Goal: Information Seeking & Learning: Learn about a topic

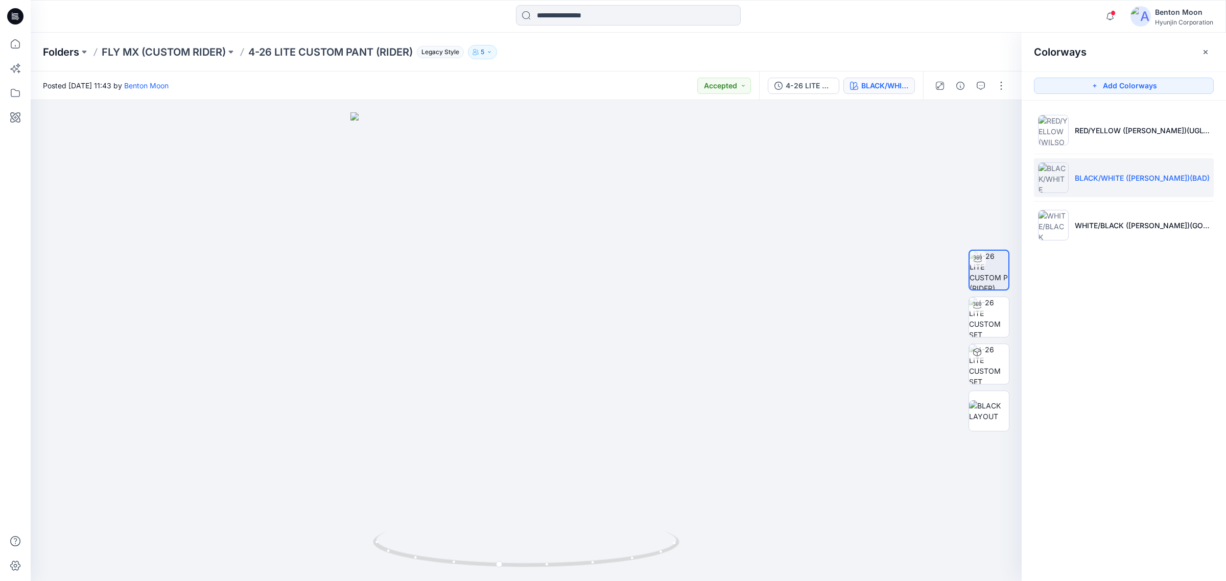
click at [67, 57] on p "Folders" at bounding box center [61, 52] width 36 height 14
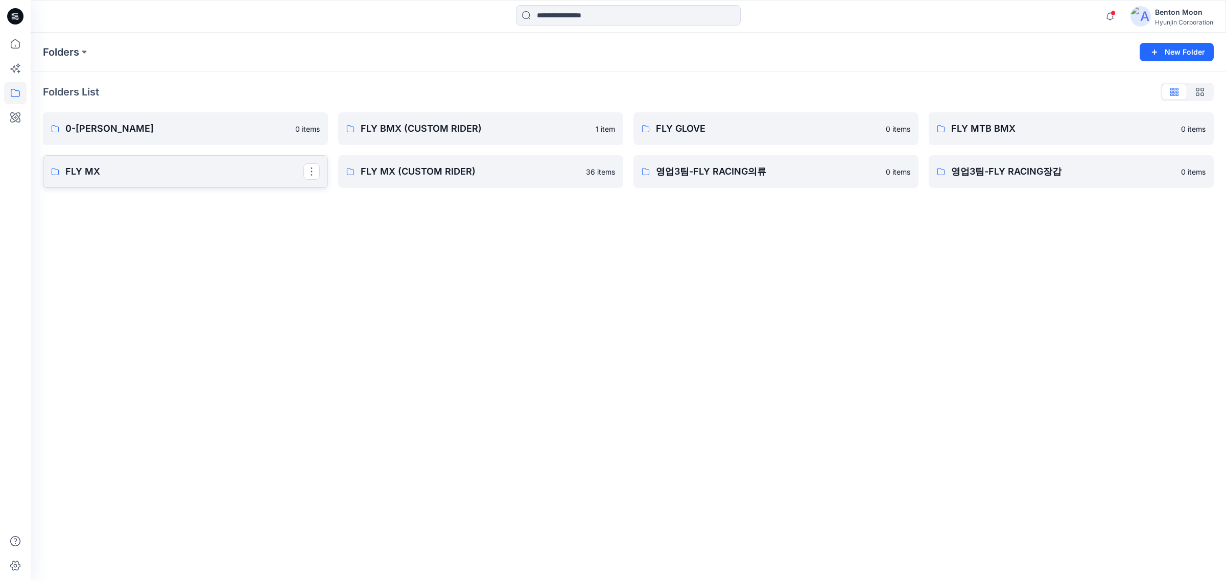
click at [108, 178] on p "FLY MX" at bounding box center [184, 171] width 238 height 14
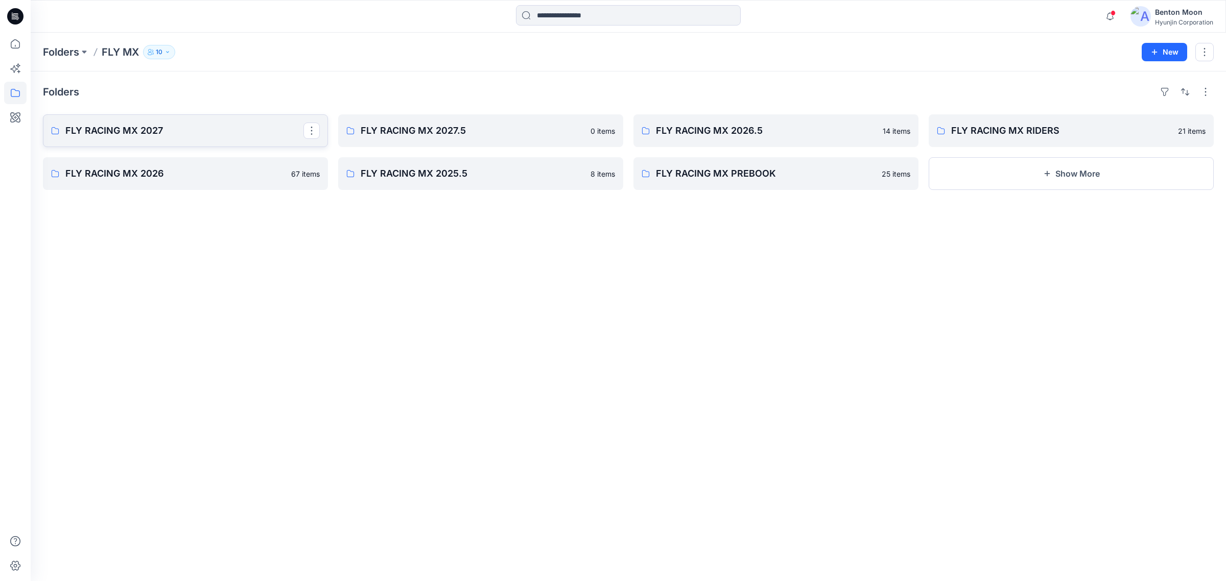
click at [247, 125] on p "FLY RACING MX 2027" at bounding box center [184, 131] width 238 height 14
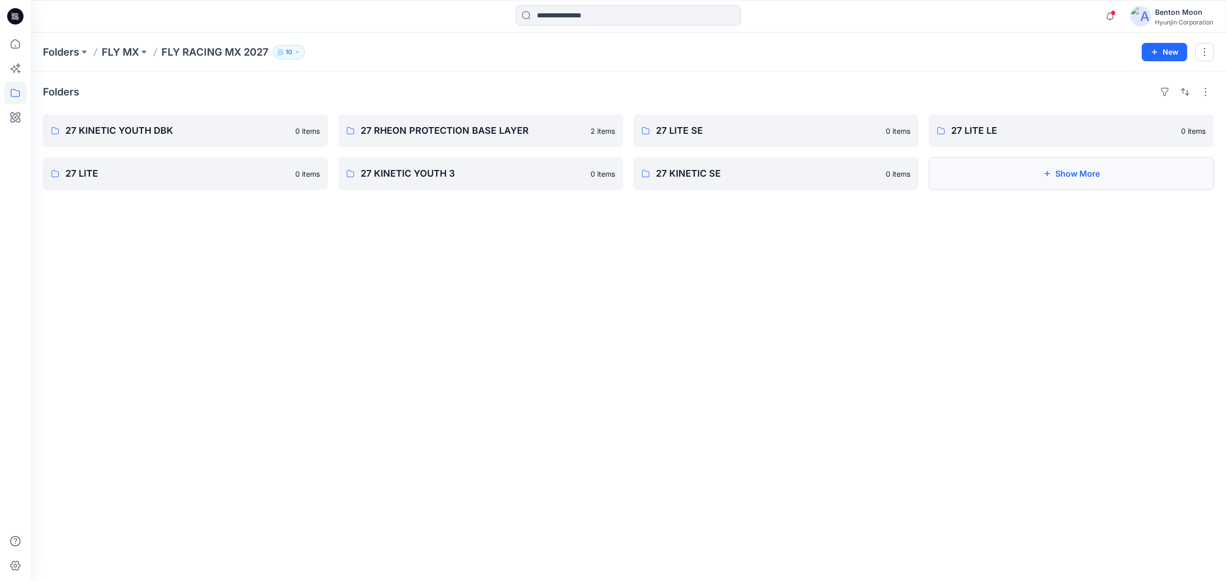
click at [1050, 172] on button "Show More" at bounding box center [1070, 173] width 285 height 33
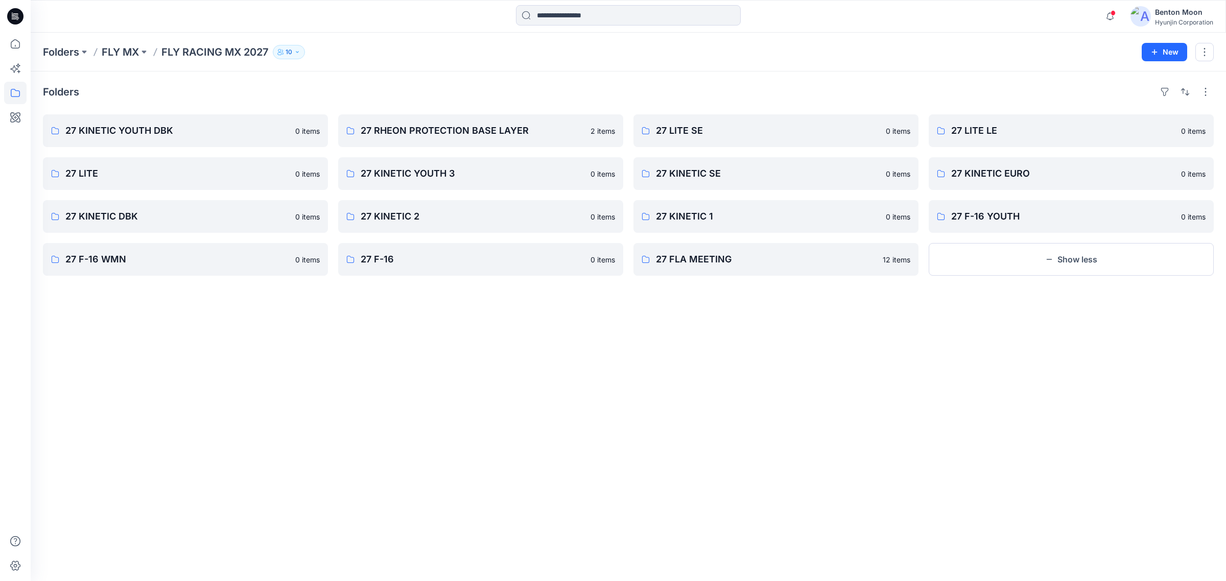
click at [148, 279] on div "Folders 27 KINETIC YOUTH DBK 0 items 27 LITE 0 items 27 KINETIC DBK 0 items 27 …" at bounding box center [628, 326] width 1195 height 510
click at [161, 263] on p "27 F-16 WMN" at bounding box center [177, 259] width 224 height 14
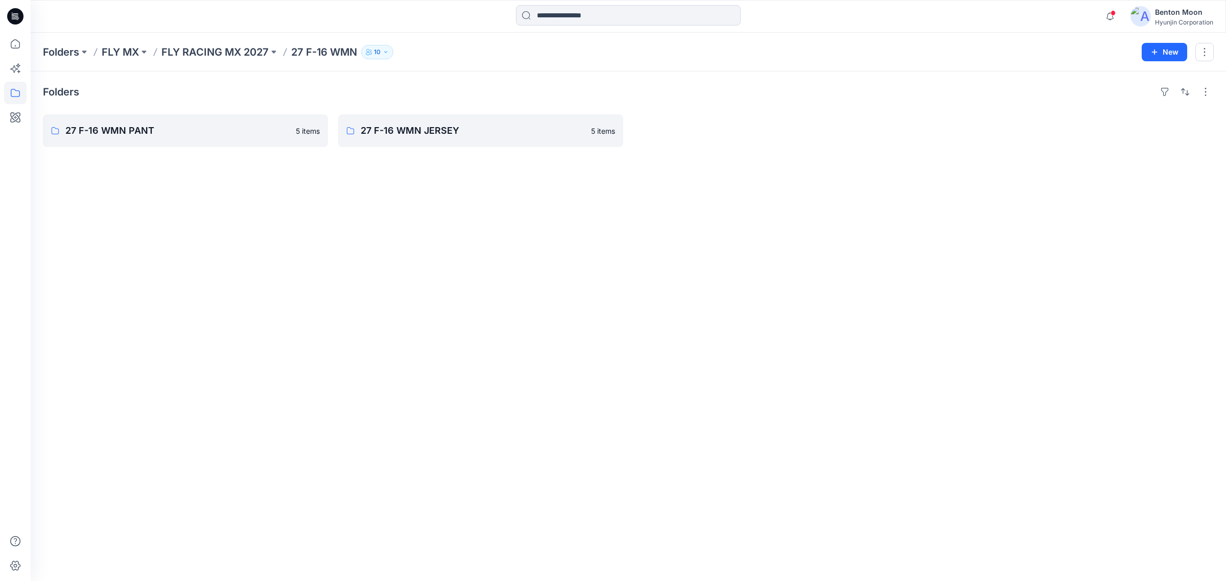
click at [241, 152] on div "Folders 27 F-16 WMN PANT 5 items 27 F-16 WMN JERSEY 5 items" at bounding box center [628, 326] width 1195 height 510
click at [243, 137] on p "27 F-16 WMN PANT" at bounding box center [184, 131] width 238 height 14
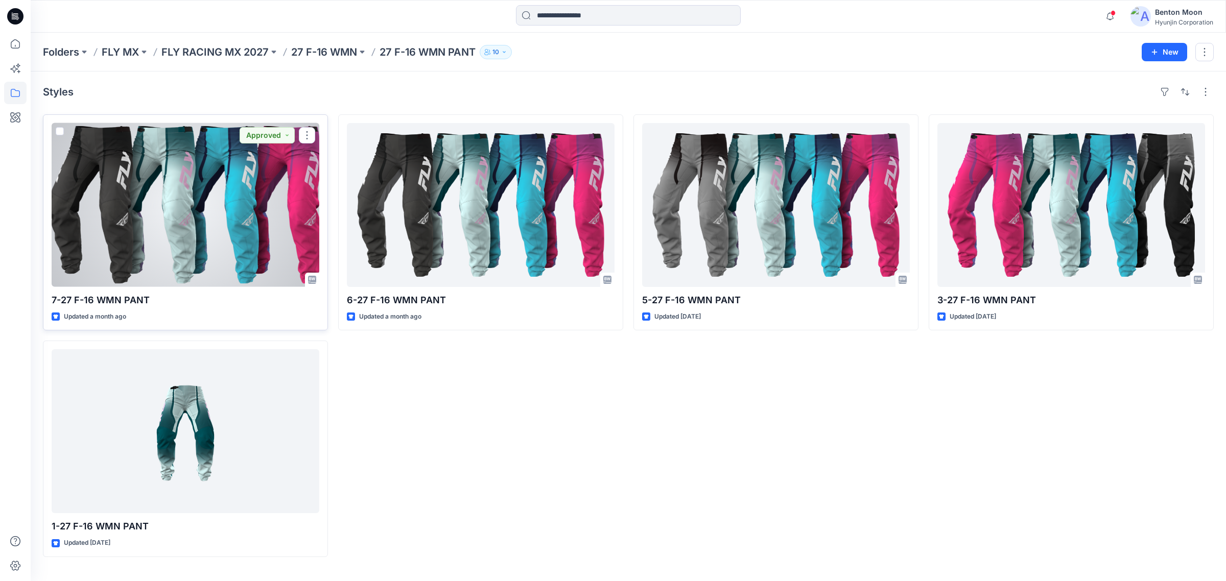
click at [200, 169] on div at bounding box center [186, 205] width 268 height 164
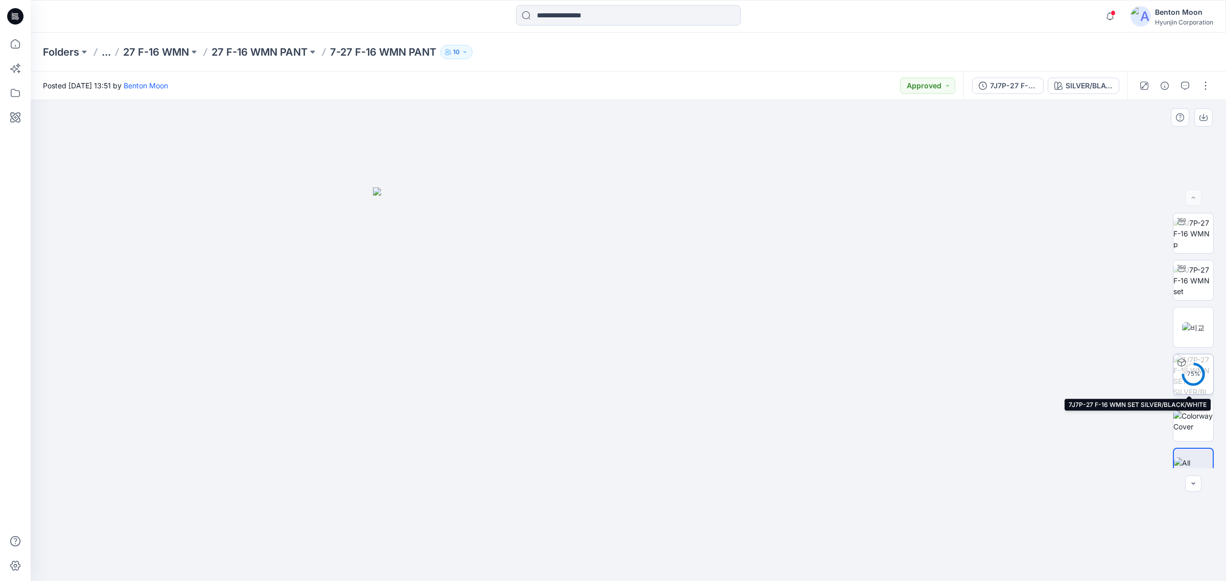
click at [1198, 378] on div "75 %" at bounding box center [1193, 374] width 25 height 9
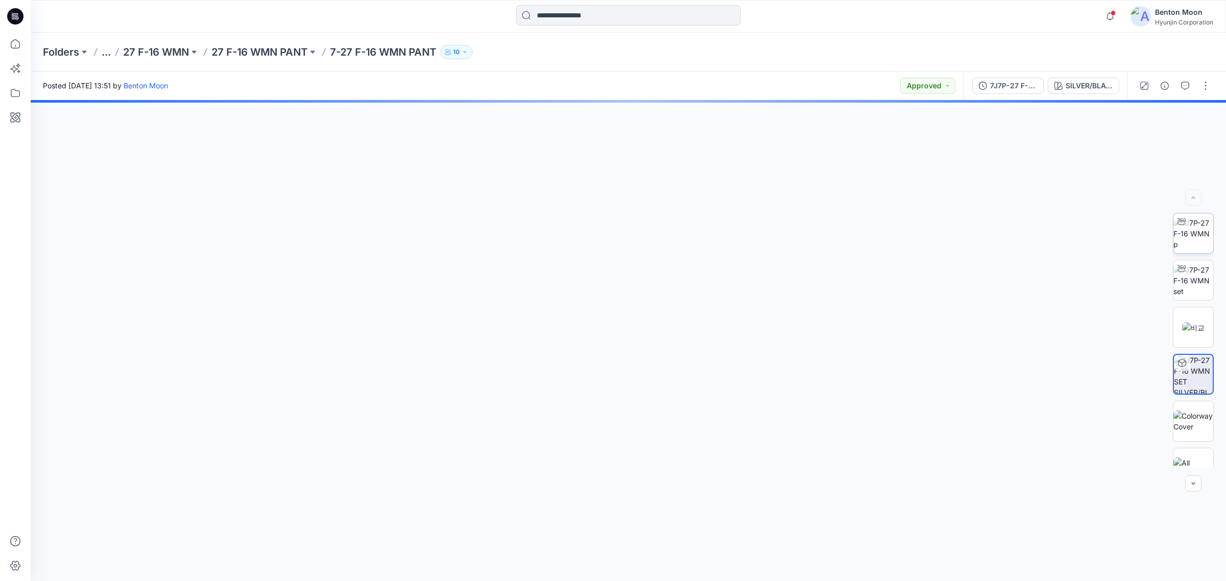
click at [1197, 250] on img at bounding box center [1193, 234] width 40 height 32
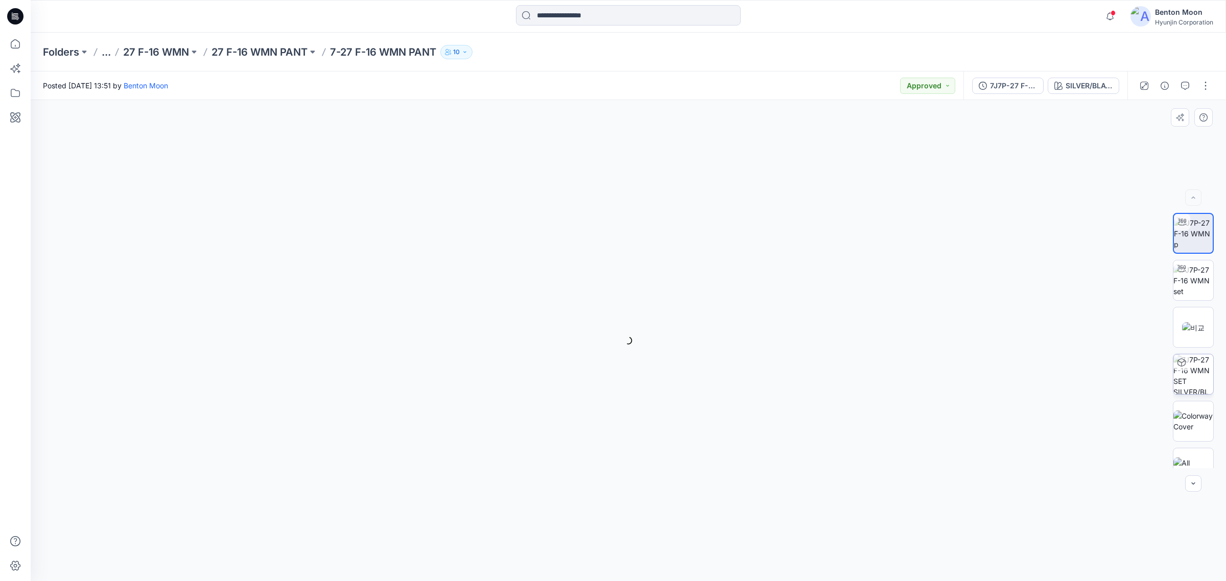
click at [1191, 247] on img at bounding box center [1193, 234] width 39 height 32
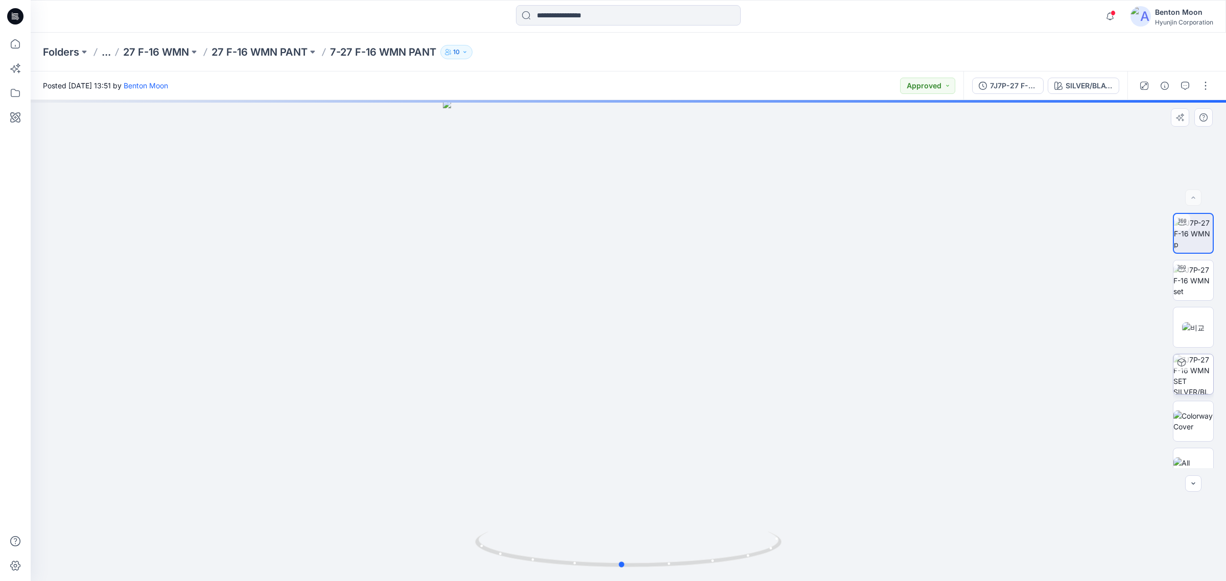
drag, startPoint x: 697, startPoint y: 516, endPoint x: 693, endPoint y: 512, distance: 5.8
click at [691, 514] on div at bounding box center [628, 340] width 1195 height 481
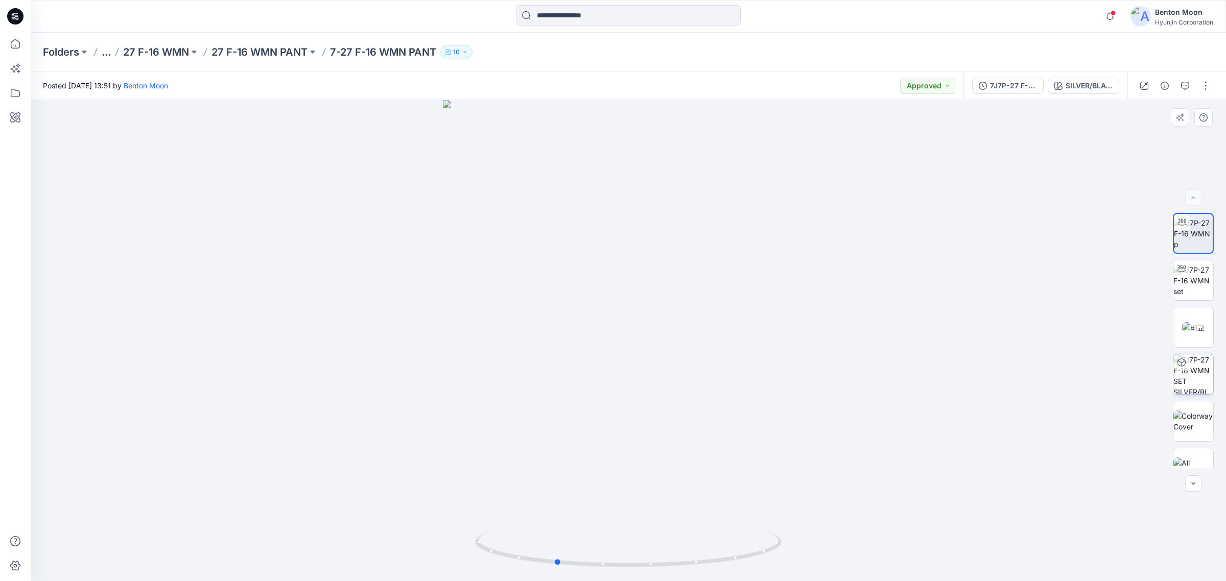
drag, startPoint x: 696, startPoint y: 512, endPoint x: 629, endPoint y: 506, distance: 67.2
click at [629, 506] on div at bounding box center [628, 340] width 1195 height 481
drag, startPoint x: 631, startPoint y: 505, endPoint x: 576, endPoint y: 511, distance: 55.5
click at [576, 511] on div at bounding box center [628, 340] width 1195 height 481
click at [104, 54] on button "..." at bounding box center [106, 52] width 9 height 14
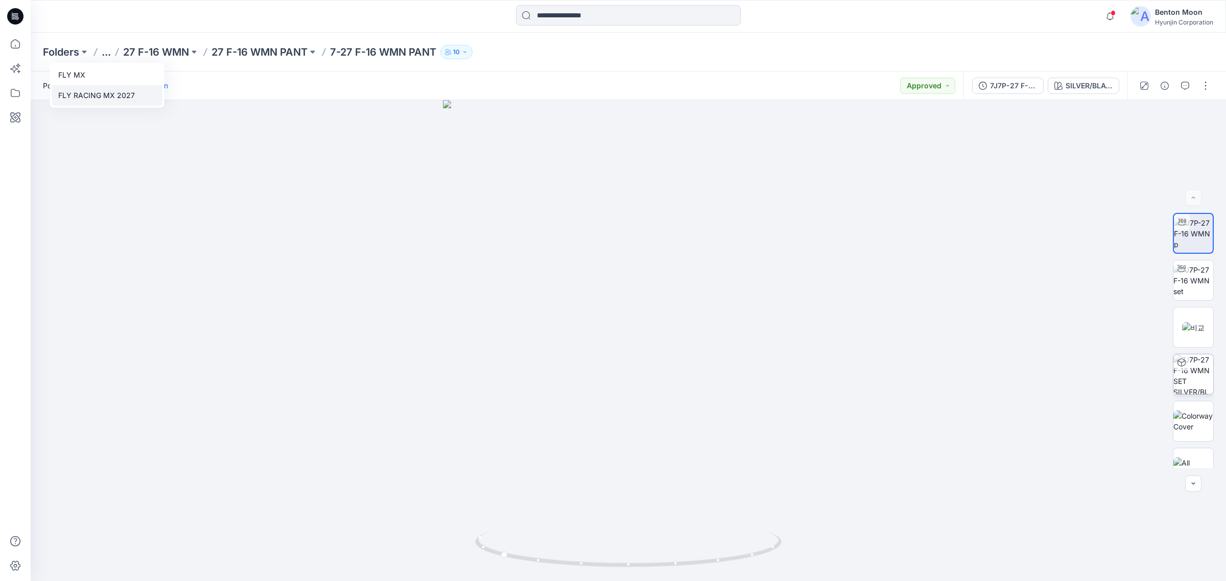
click at [109, 92] on p "FLY RACING MX 2027" at bounding box center [96, 95] width 77 height 12
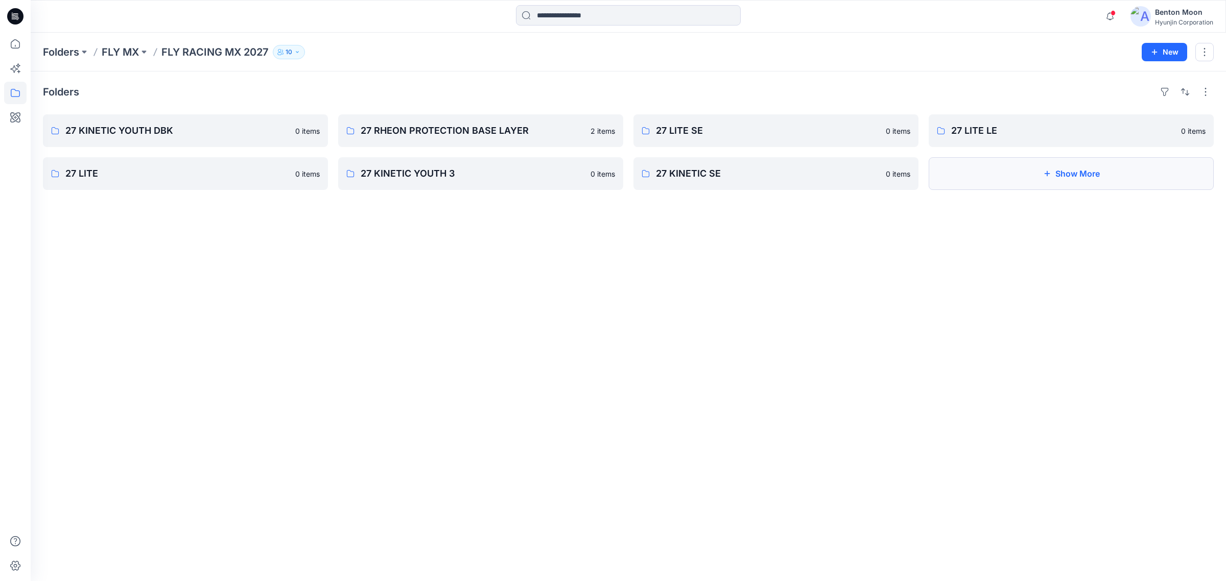
click at [1005, 161] on button "Show More" at bounding box center [1070, 173] width 285 height 33
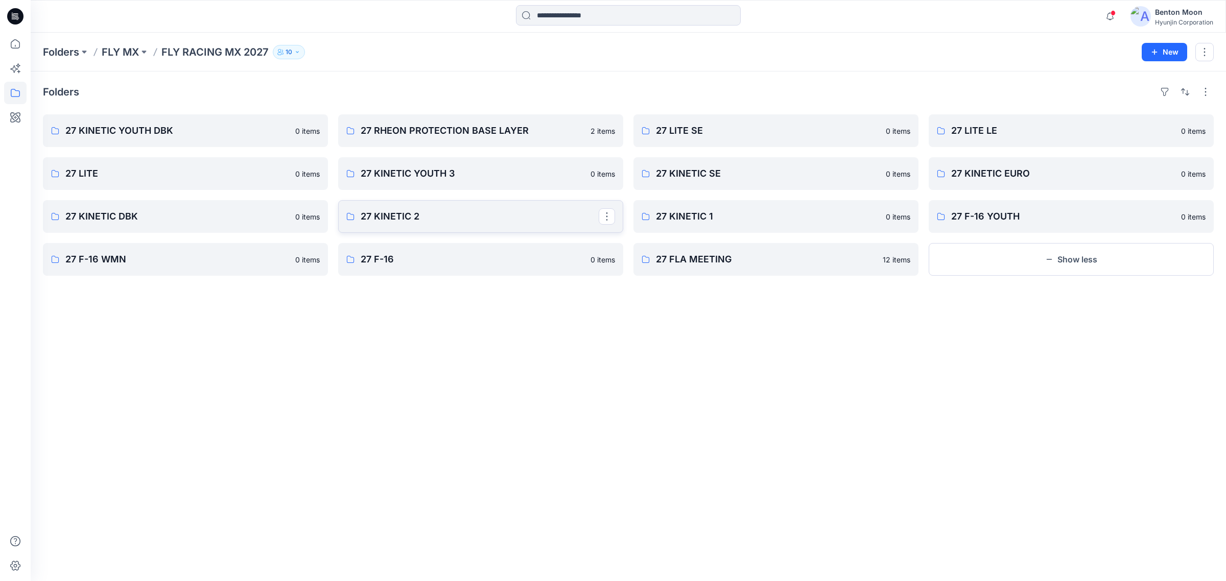
click at [453, 223] on p "27 KINETIC 2" at bounding box center [480, 216] width 238 height 14
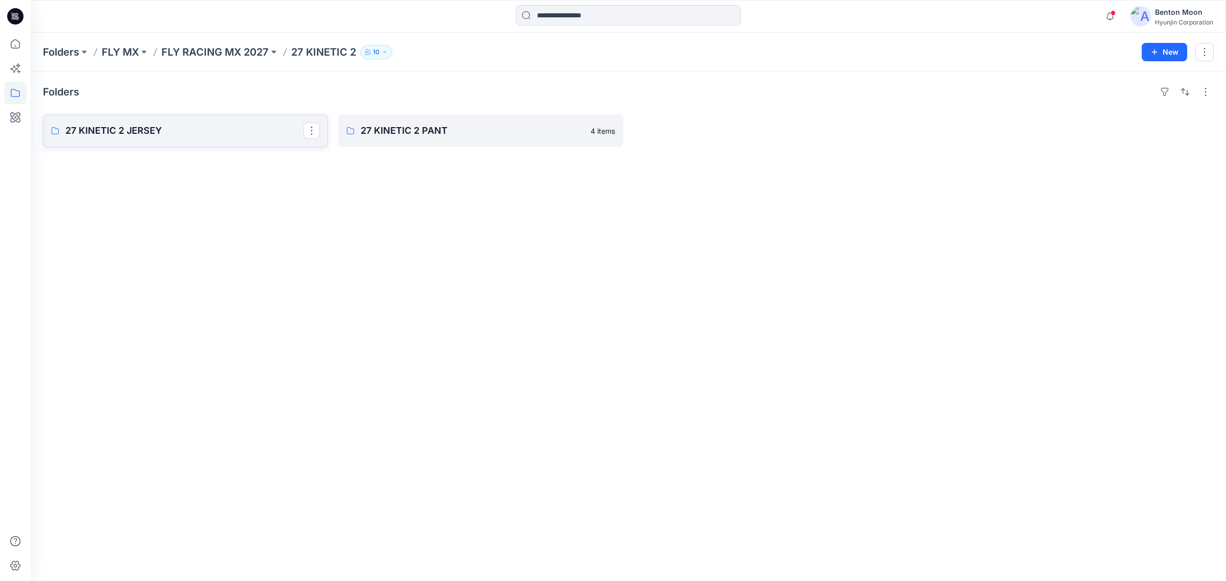
click at [174, 141] on link "27 KINETIC 2 JERSEY" at bounding box center [185, 130] width 285 height 33
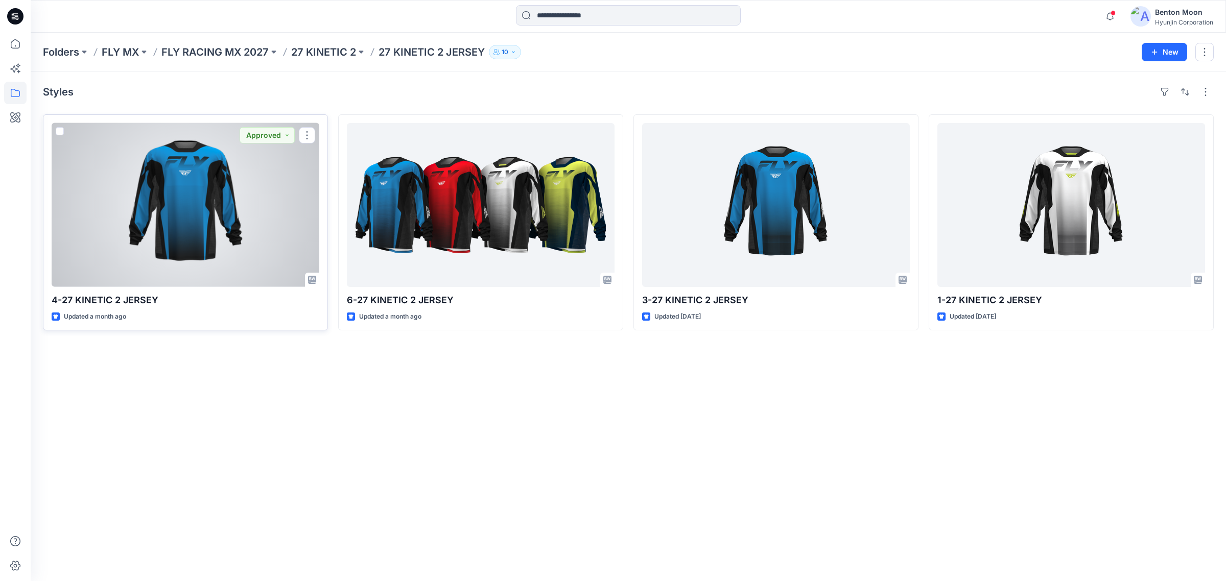
click at [198, 197] on div at bounding box center [186, 205] width 268 height 164
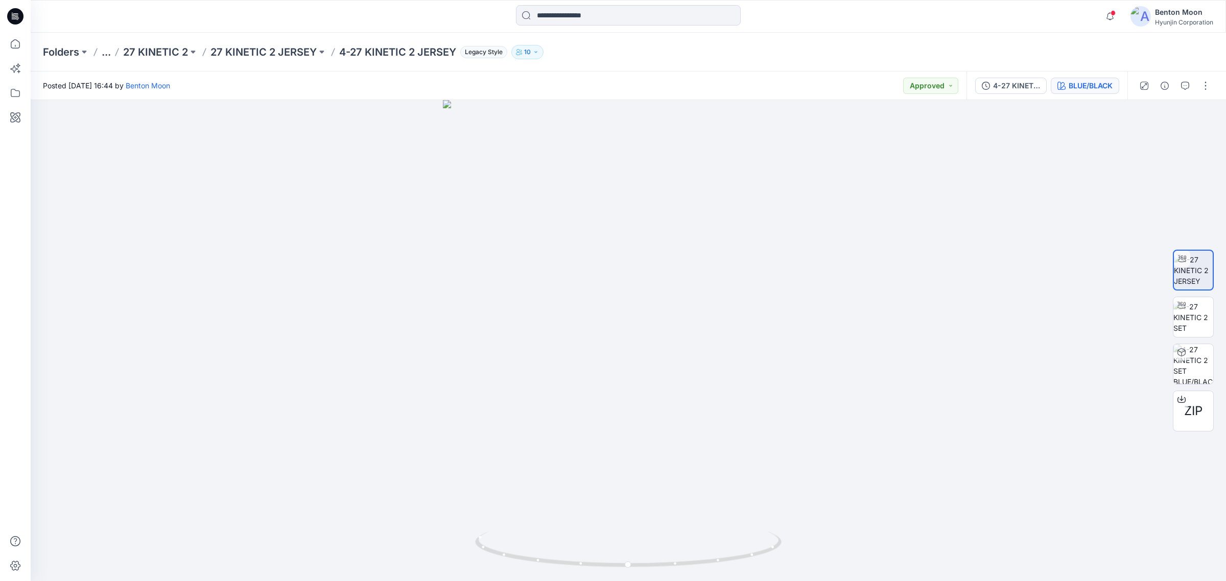
click at [1087, 77] on div "4-27 KINETIC 2 SET BLUE/BLACK" at bounding box center [1046, 85] width 161 height 29
click at [1088, 80] on div "BLUE/BLACK" at bounding box center [1090, 85] width 44 height 11
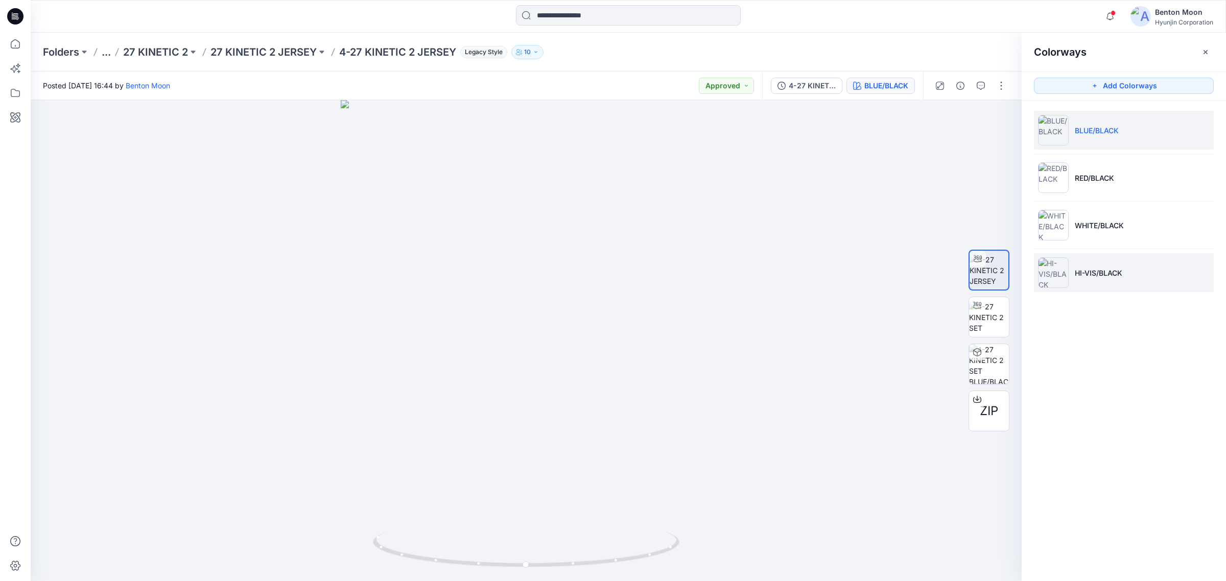
click at [1096, 272] on p "HI-VIS/BLACK" at bounding box center [1097, 273] width 47 height 11
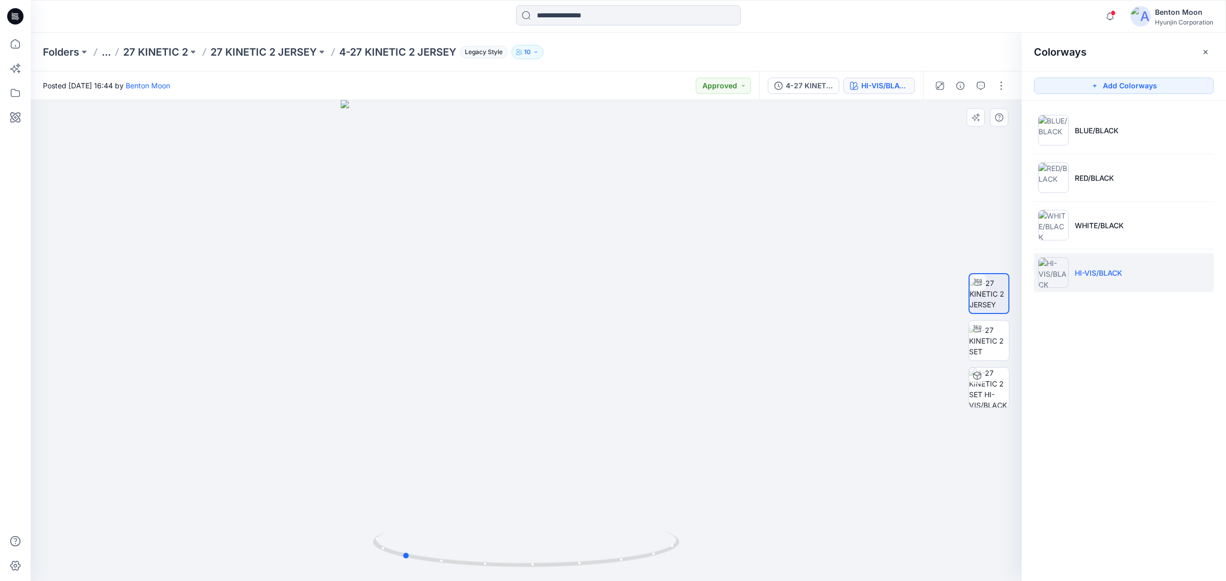
drag, startPoint x: 696, startPoint y: 496, endPoint x: 563, endPoint y: 466, distance: 136.2
click at [577, 495] on div at bounding box center [526, 340] width 991 height 481
drag, startPoint x: 560, startPoint y: 530, endPoint x: 585, endPoint y: 517, distance: 28.1
click at [597, 519] on div at bounding box center [526, 340] width 991 height 481
click at [1093, 190] on li "RED/BLACK" at bounding box center [1124, 177] width 180 height 39
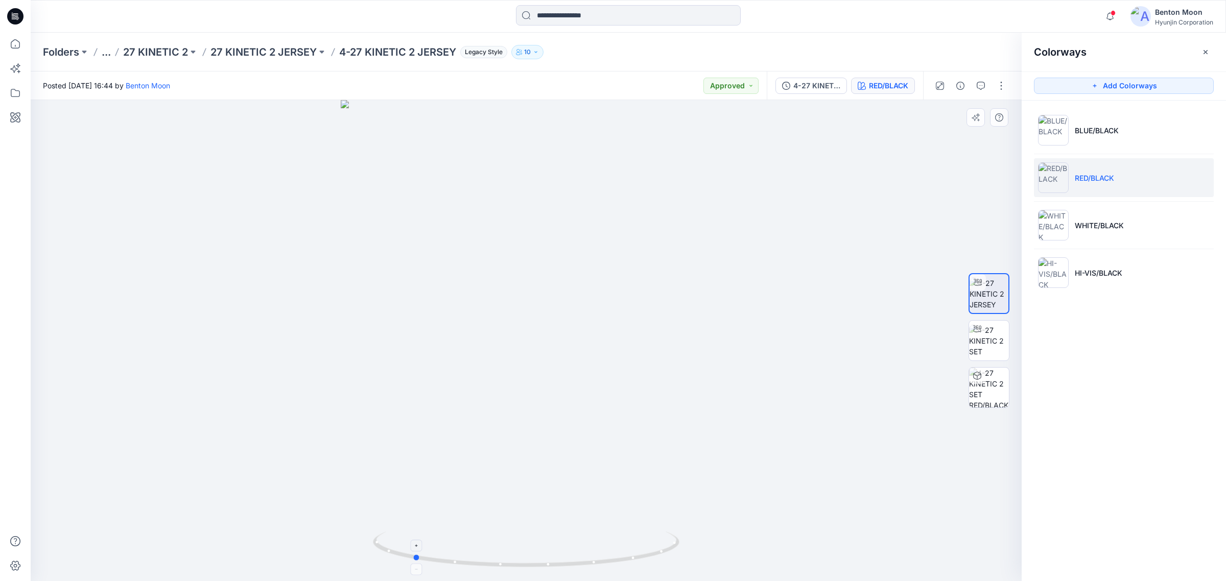
drag, startPoint x: 597, startPoint y: 535, endPoint x: 492, endPoint y: 537, distance: 105.7
click at [491, 537] on icon at bounding box center [527, 551] width 309 height 38
click at [1098, 226] on p "WHITE/BLACK" at bounding box center [1098, 225] width 49 height 11
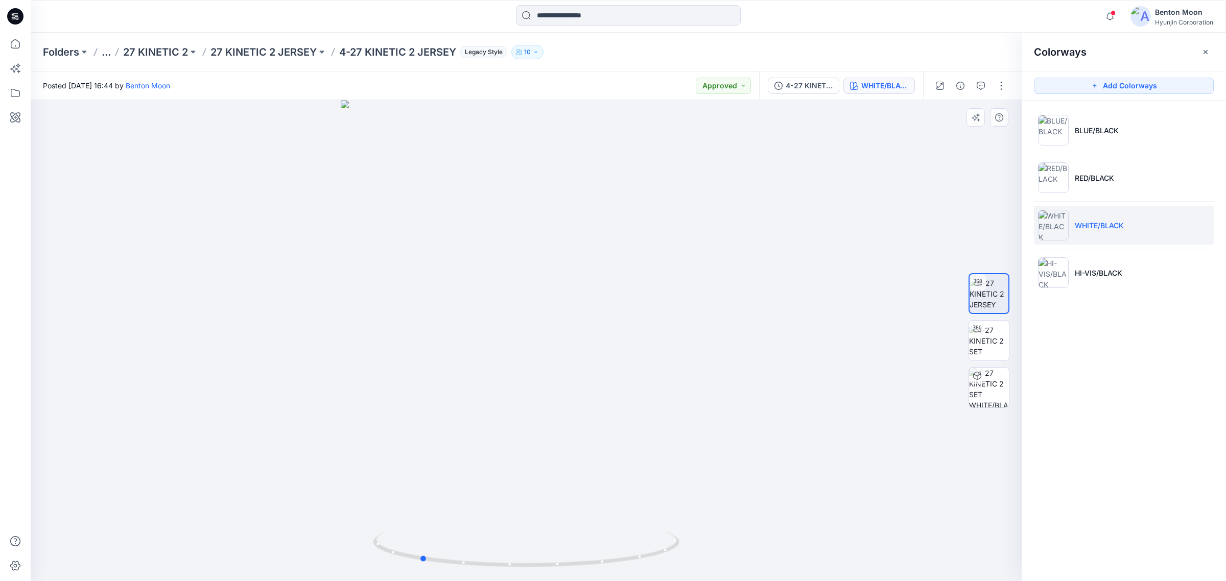
drag, startPoint x: 618, startPoint y: 507, endPoint x: 514, endPoint y: 527, distance: 105.7
click at [514, 527] on div at bounding box center [526, 340] width 991 height 481
click at [1085, 134] on p "BLUE/BLACK" at bounding box center [1096, 130] width 44 height 11
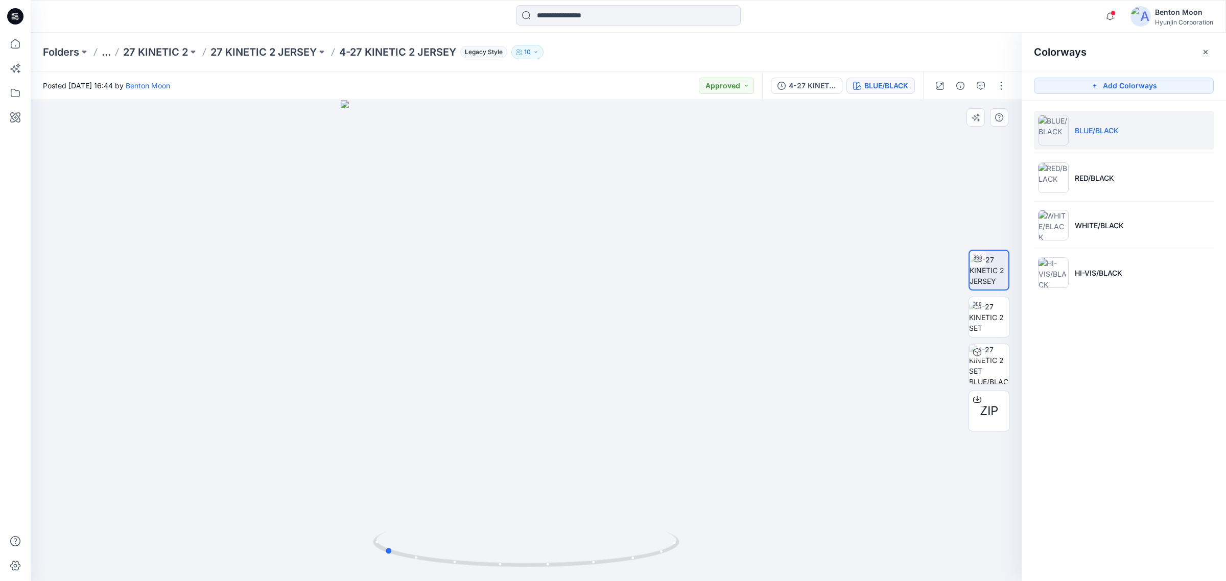
drag, startPoint x: 464, startPoint y: 486, endPoint x: 322, endPoint y: 476, distance: 142.3
click at [322, 476] on div at bounding box center [526, 340] width 991 height 481
click at [169, 47] on p "27 KINETIC 2" at bounding box center [155, 52] width 65 height 14
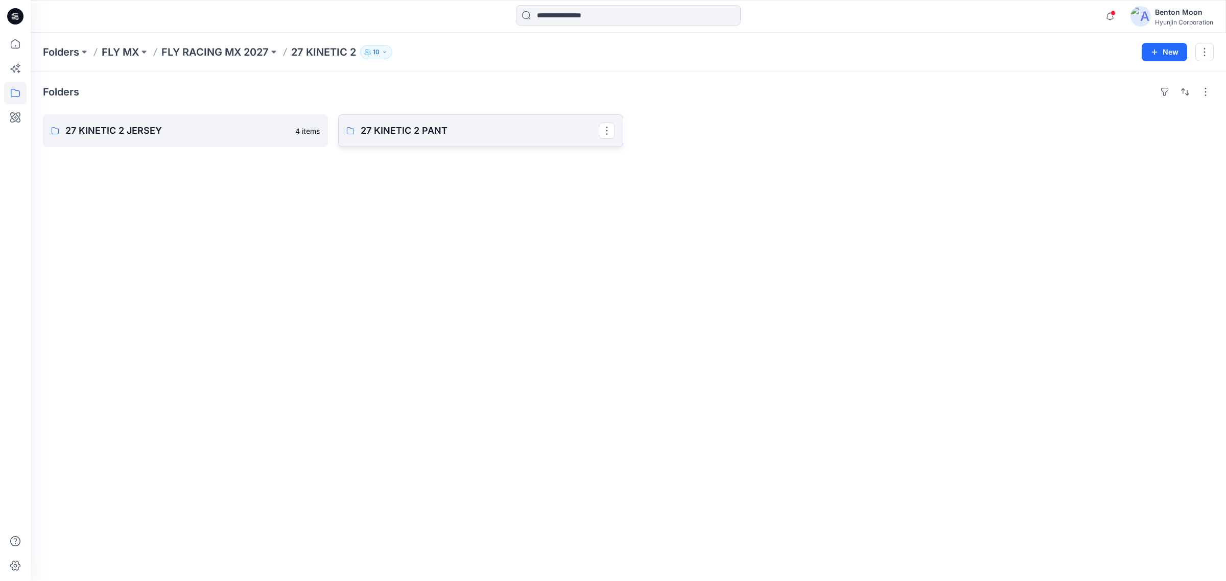
click at [422, 133] on p "27 KINETIC 2 PANT" at bounding box center [480, 131] width 238 height 14
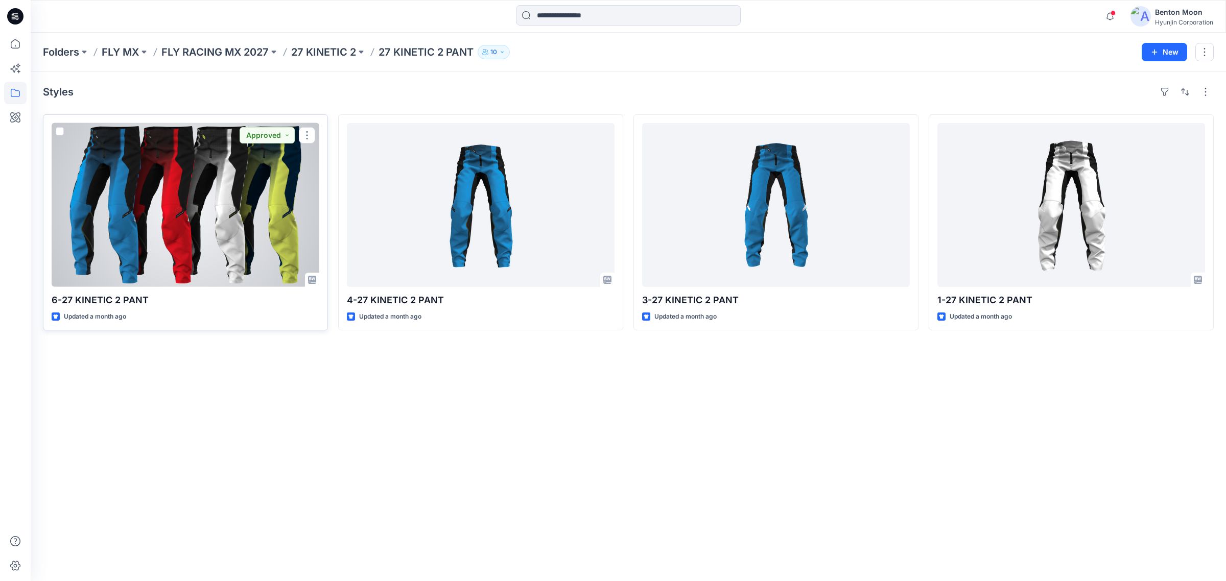
click at [187, 207] on div at bounding box center [186, 205] width 268 height 164
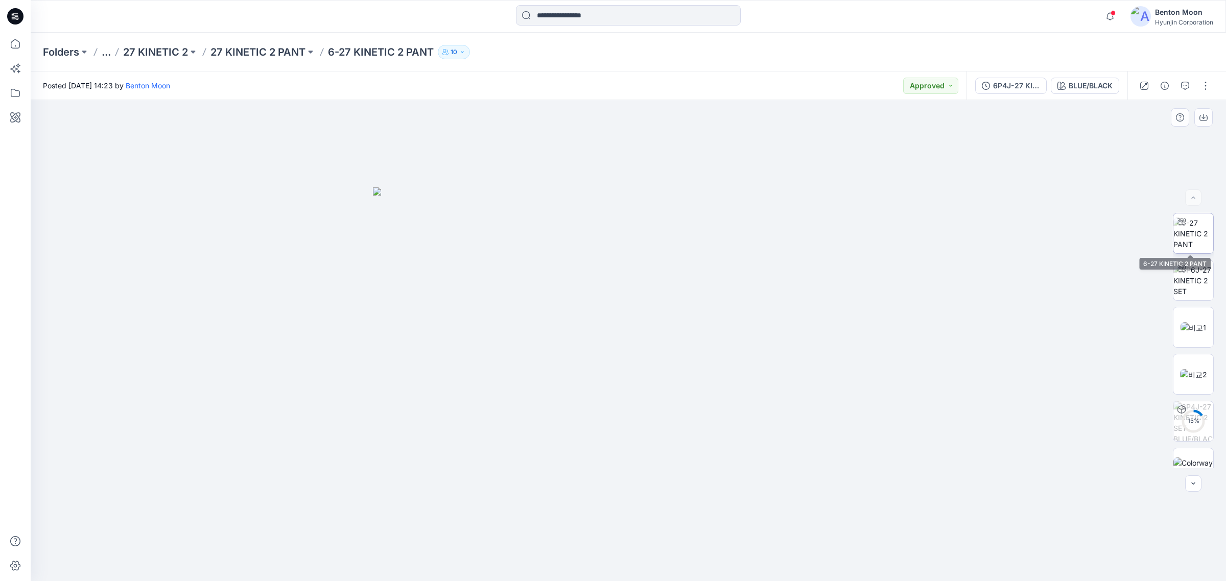
click at [1195, 241] on img at bounding box center [1193, 234] width 40 height 32
click at [1082, 93] on button "BLUE/BLACK" at bounding box center [1084, 86] width 68 height 16
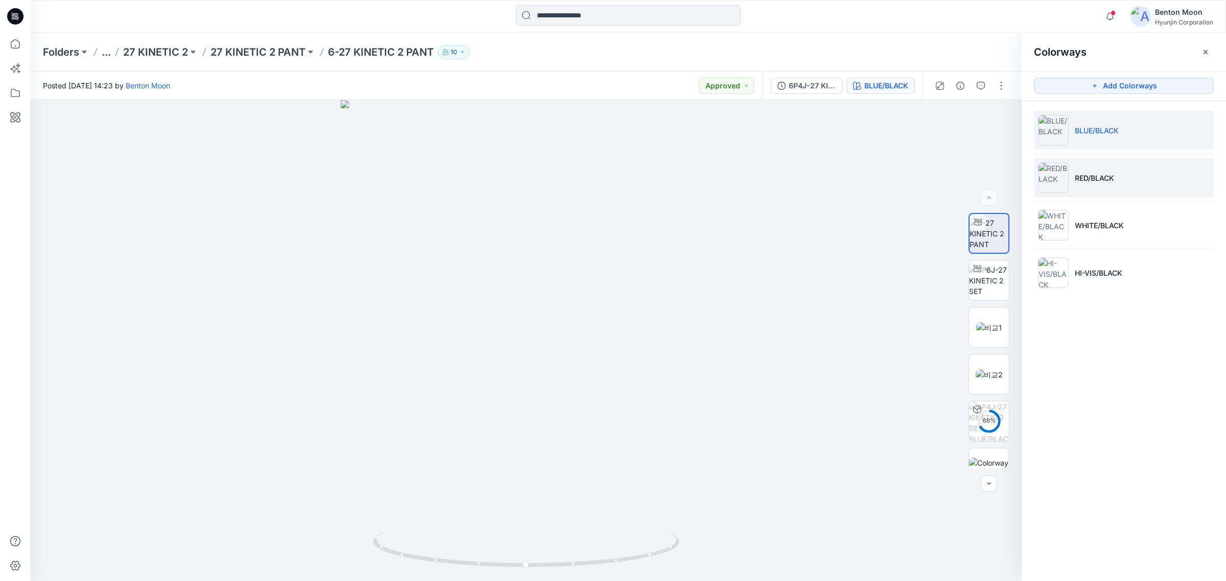
click at [1128, 185] on li "RED/BLACK" at bounding box center [1124, 177] width 180 height 39
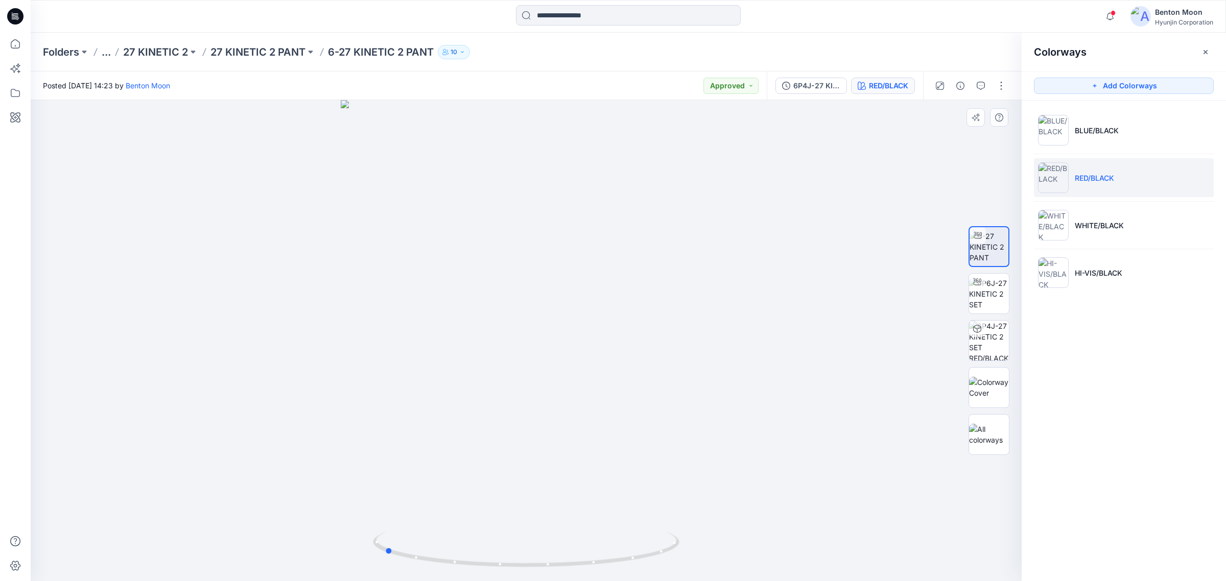
drag, startPoint x: 649, startPoint y: 466, endPoint x: 516, endPoint y: 464, distance: 132.8
click at [509, 464] on div at bounding box center [526, 340] width 991 height 481
drag, startPoint x: 535, startPoint y: 506, endPoint x: 409, endPoint y: 507, distance: 126.1
click at [409, 507] on div at bounding box center [526, 340] width 991 height 481
click at [1093, 101] on ul "BLUE/BLACK RED/BLACK WHITE/BLACK HI-VIS/BLACK" at bounding box center [1123, 202] width 204 height 202
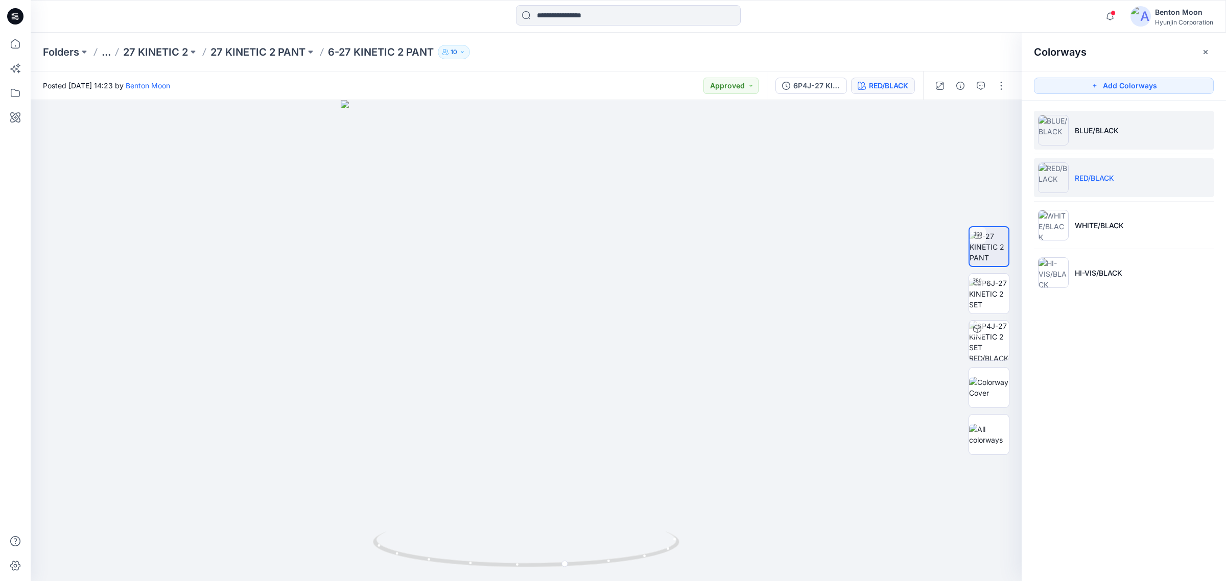
click at [1096, 129] on p "BLUE/BLACK" at bounding box center [1096, 130] width 44 height 11
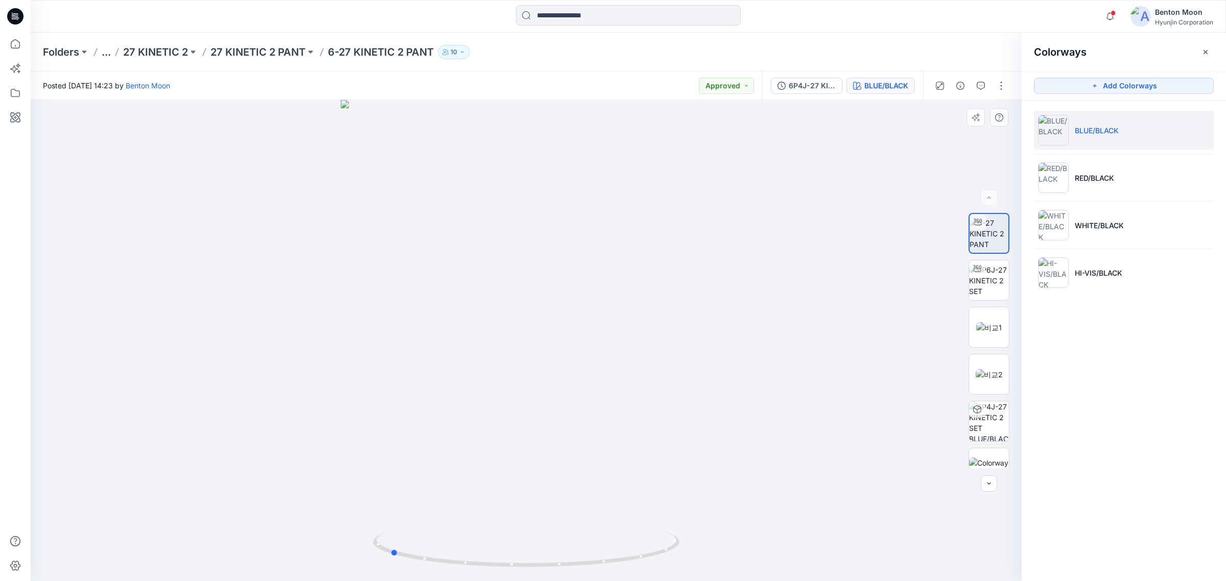
drag, startPoint x: 621, startPoint y: 535, endPoint x: 500, endPoint y: 527, distance: 120.8
click at [500, 527] on div at bounding box center [526, 340] width 991 height 481
click at [1142, 233] on li "WHITE/BLACK" at bounding box center [1124, 225] width 180 height 39
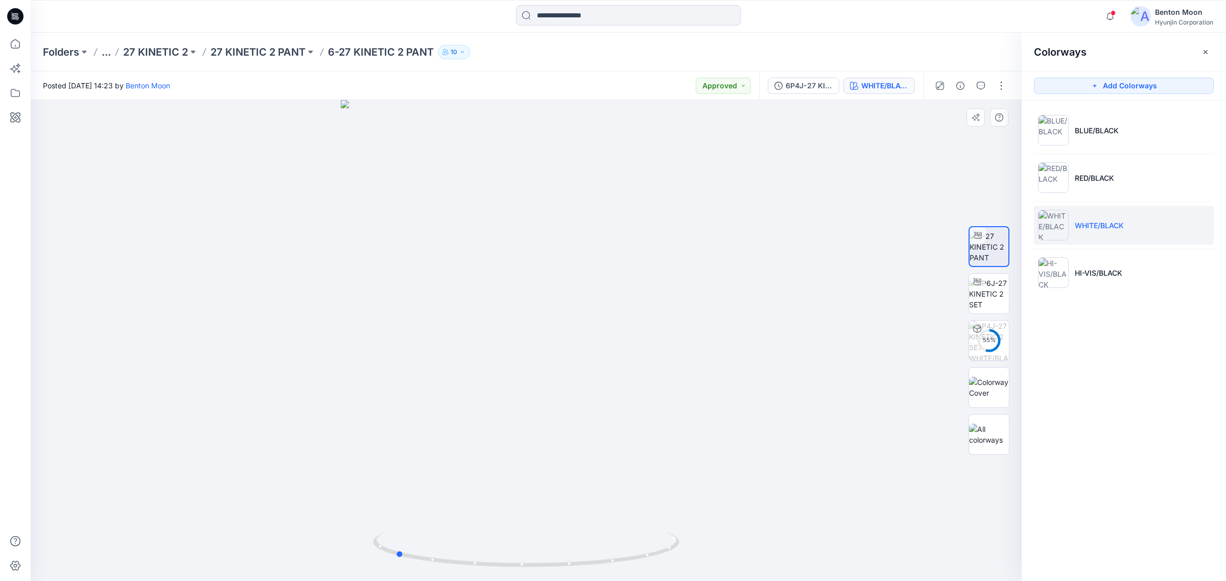
drag, startPoint x: 711, startPoint y: 501, endPoint x: 842, endPoint y: 463, distance: 136.1
click at [841, 468] on div at bounding box center [526, 340] width 991 height 481
drag, startPoint x: 651, startPoint y: 491, endPoint x: 784, endPoint y: 489, distance: 132.8
click at [784, 489] on div at bounding box center [526, 340] width 991 height 481
drag, startPoint x: 516, startPoint y: 410, endPoint x: 505, endPoint y: 489, distance: 79.9
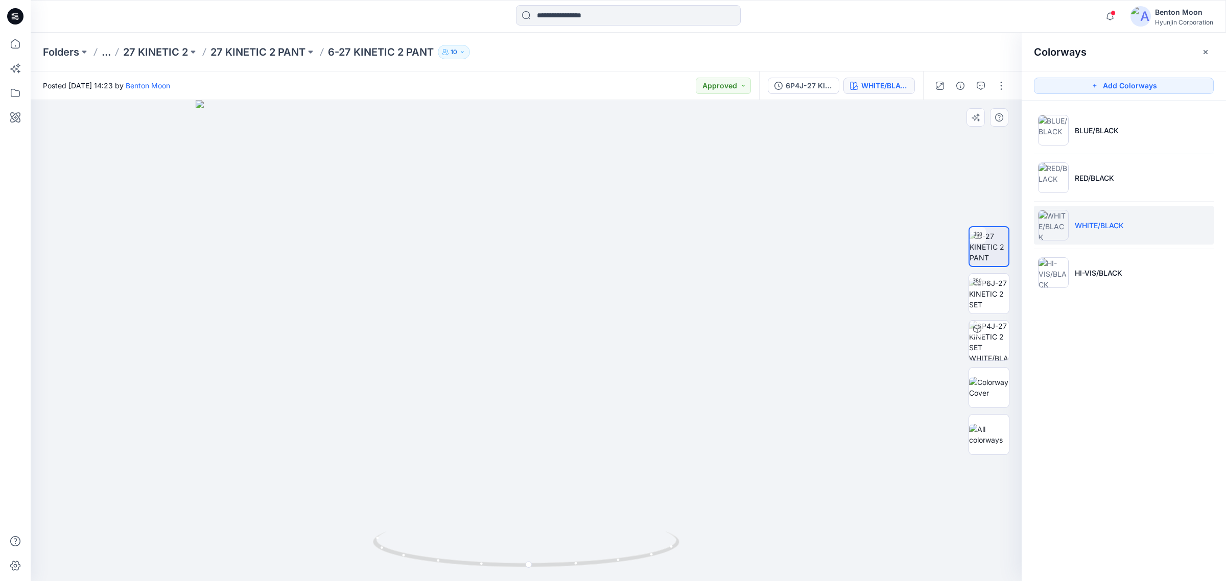
click at [505, 489] on img at bounding box center [526, 341] width 661 height 482
click at [1102, 270] on p "HI-VIS/BLACK" at bounding box center [1097, 273] width 47 height 11
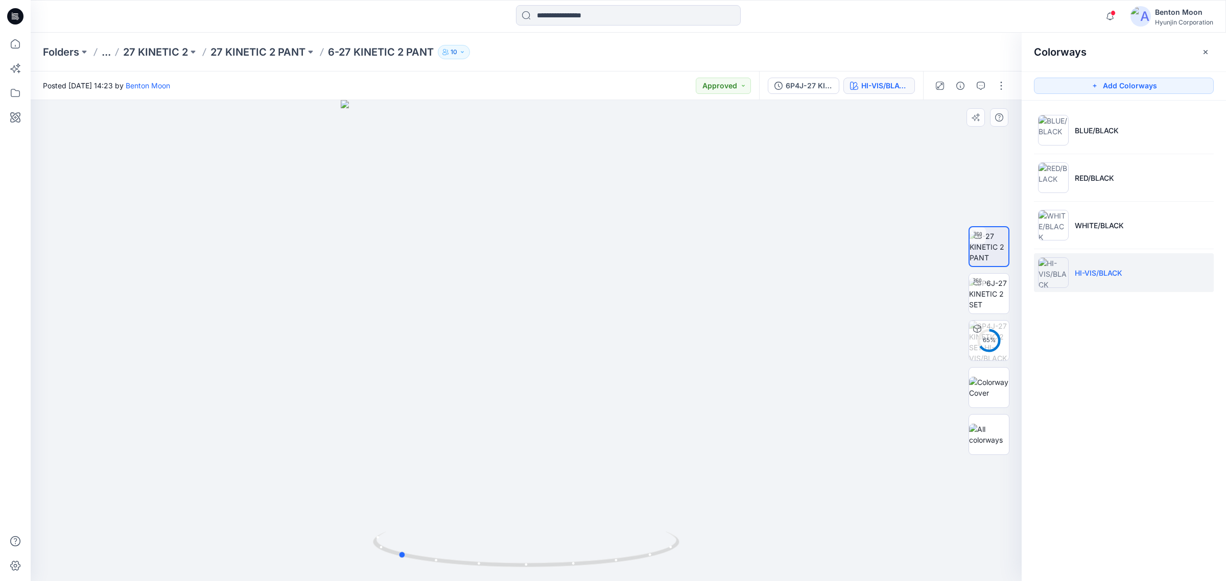
drag, startPoint x: 644, startPoint y: 519, endPoint x: 516, endPoint y: 518, distance: 128.7
click at [516, 518] on div at bounding box center [526, 340] width 991 height 481
drag, startPoint x: 555, startPoint y: 536, endPoint x: 613, endPoint y: 530, distance: 58.6
click at [613, 530] on div at bounding box center [526, 340] width 991 height 481
drag, startPoint x: 619, startPoint y: 538, endPoint x: 696, endPoint y: 536, distance: 76.1
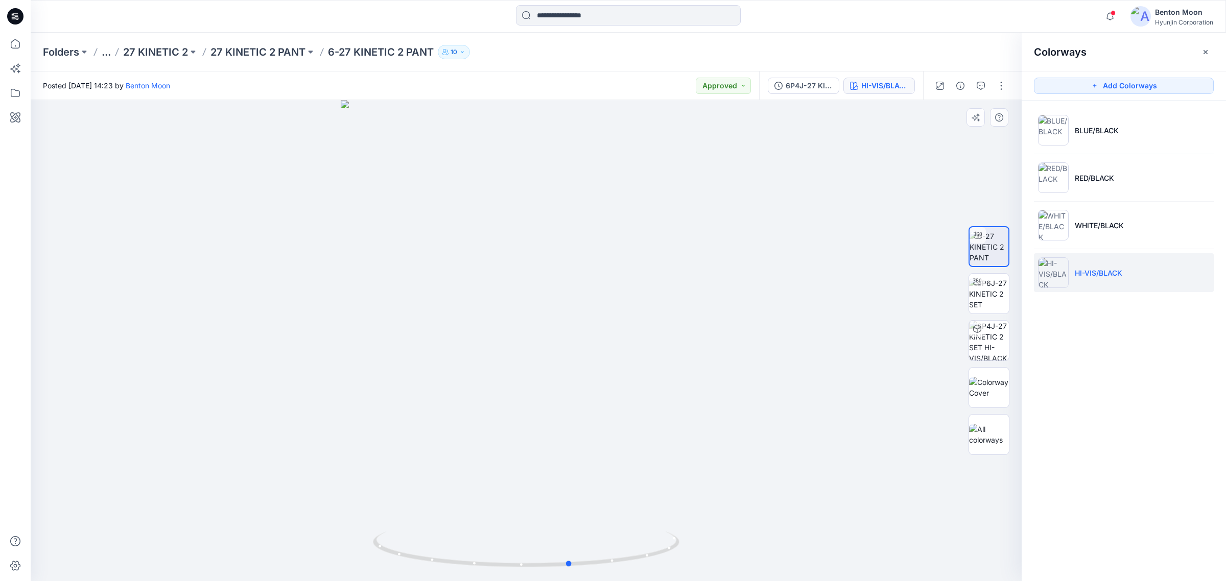
click at [696, 536] on div at bounding box center [526, 340] width 991 height 481
click at [111, 51] on div "Folders ... 27 KINETIC 2 27 KINETIC 2 PANT 6-27 KINETIC 2 PANT 10" at bounding box center [588, 52] width 1091 height 14
click at [111, 57] on button "..." at bounding box center [106, 52] width 9 height 14
click at [118, 86] on link "FLY RACING MX 2027" at bounding box center [107, 95] width 110 height 20
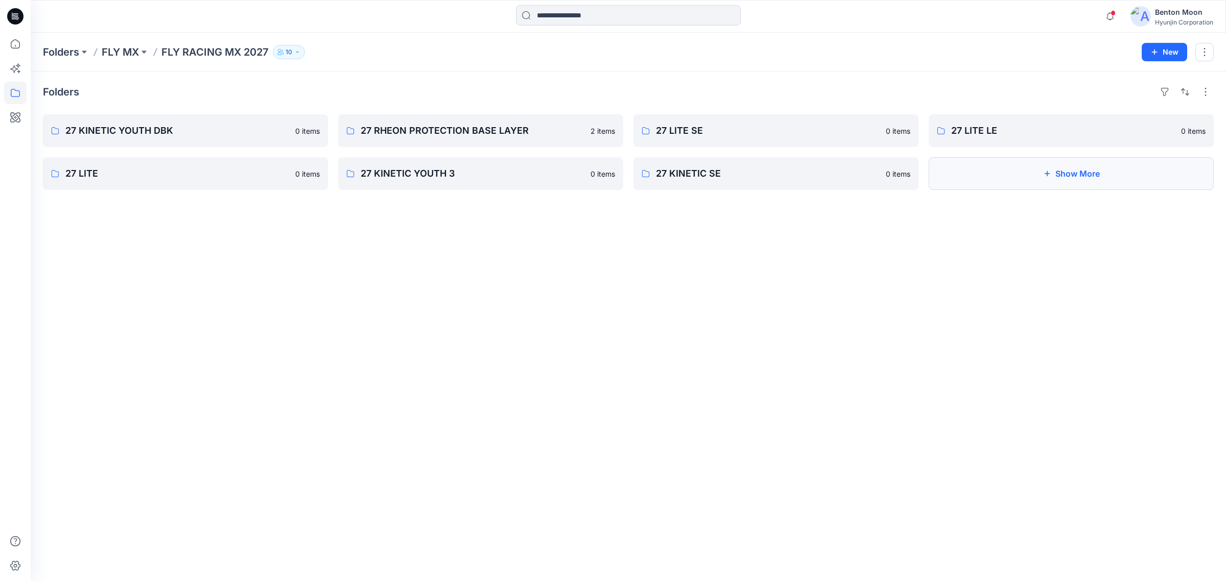
click at [1004, 175] on button "Show More" at bounding box center [1070, 173] width 285 height 33
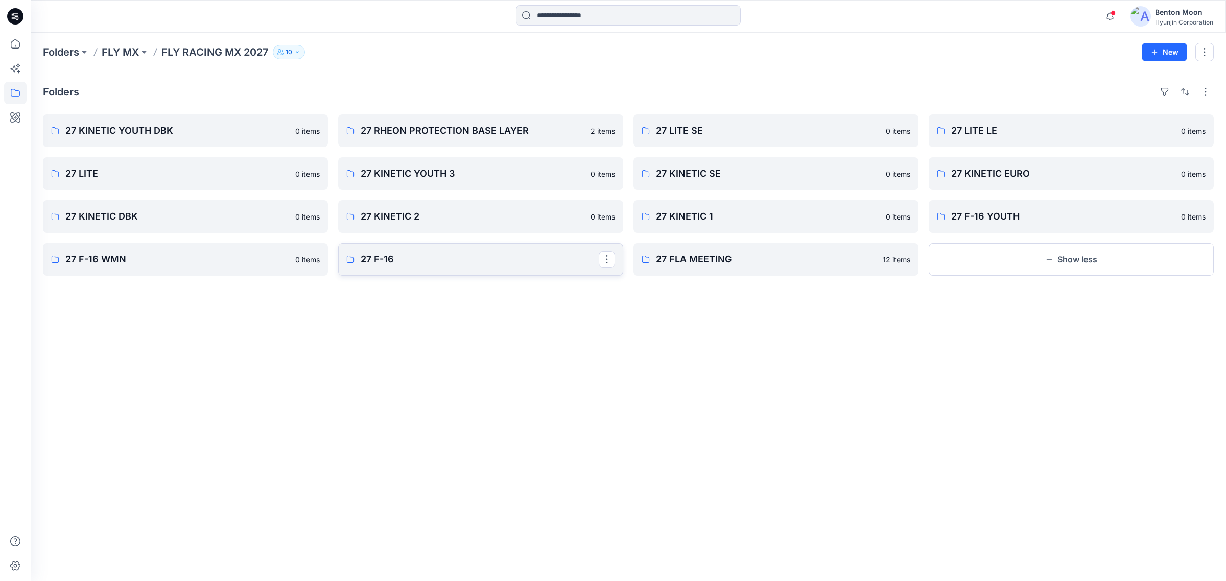
click at [405, 269] on link "27 F-16" at bounding box center [480, 259] width 285 height 33
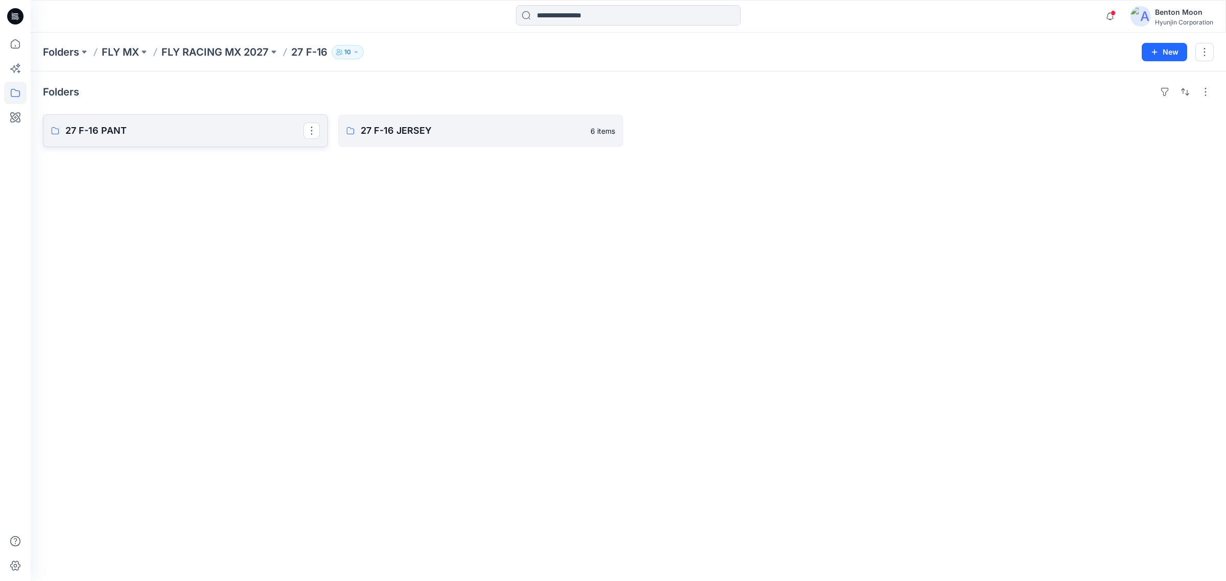
click at [174, 128] on p "27 F-16 PANT" at bounding box center [184, 131] width 238 height 14
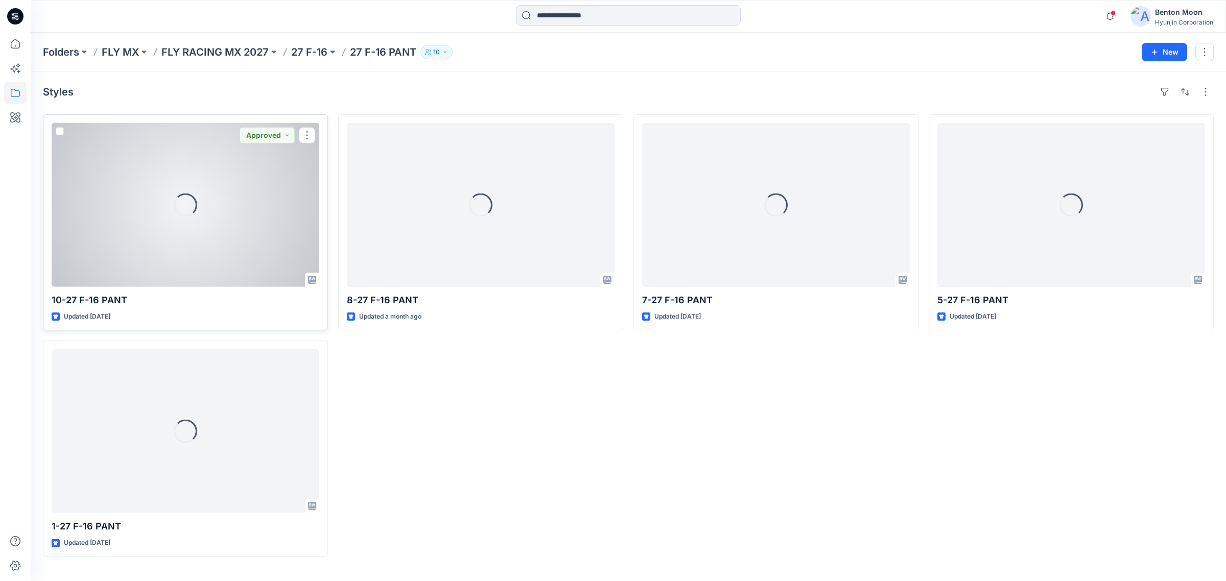
click at [162, 225] on div "Loading..." at bounding box center [186, 205] width 268 height 164
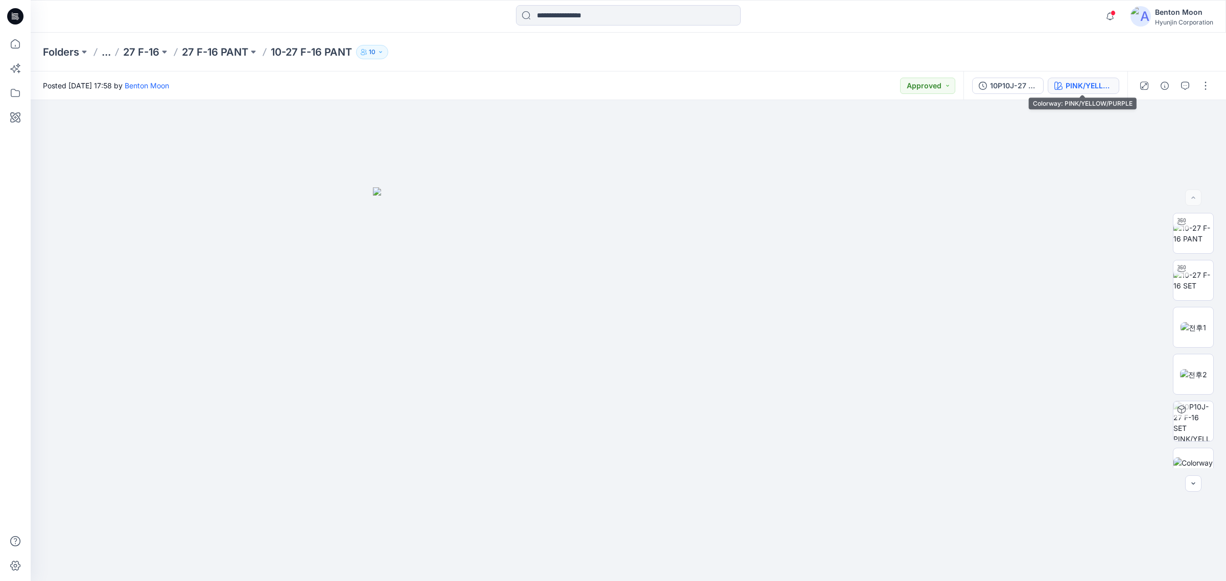
click at [1098, 83] on div "PINK/YELLOW/PURPLE" at bounding box center [1088, 85] width 47 height 11
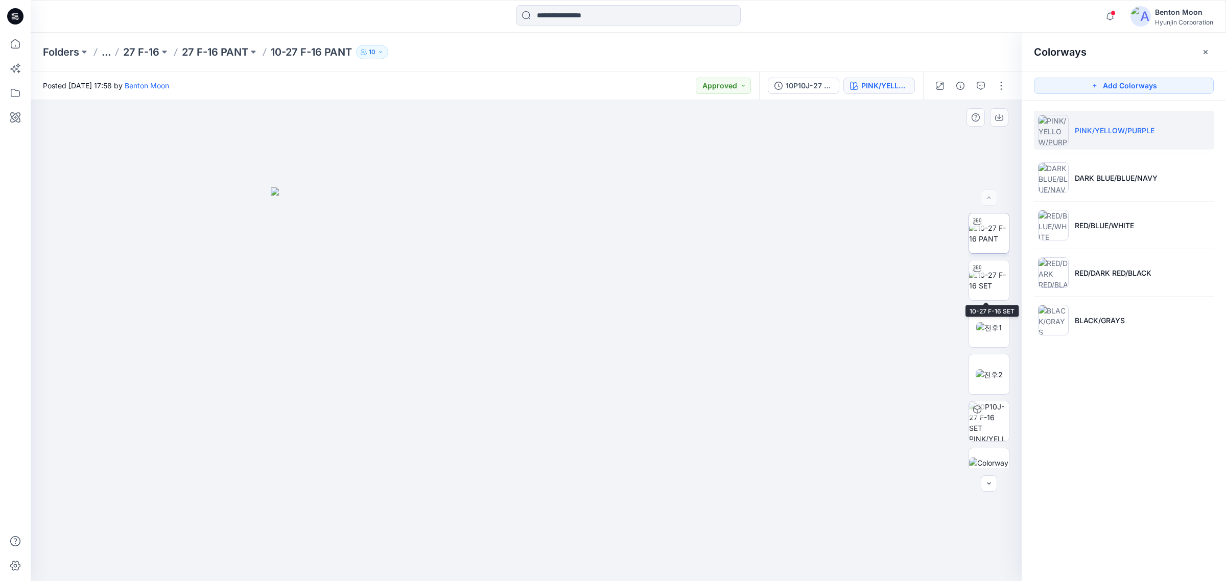
click at [984, 244] on img at bounding box center [989, 233] width 40 height 21
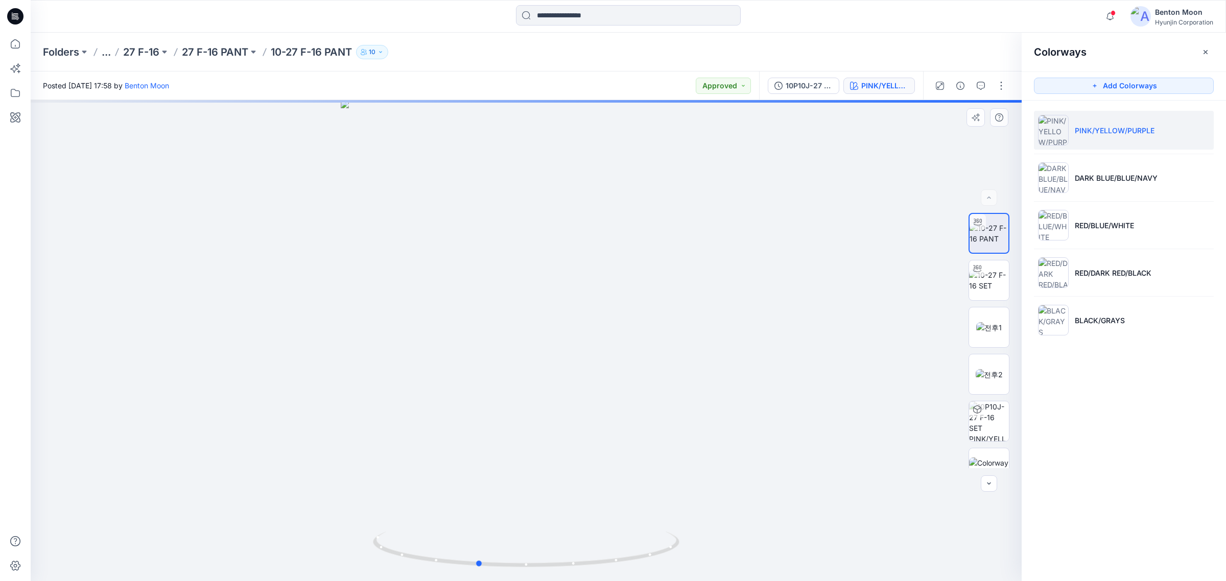
drag, startPoint x: 640, startPoint y: 532, endPoint x: 600, endPoint y: 529, distance: 40.0
click at [597, 527] on div at bounding box center [526, 340] width 991 height 481
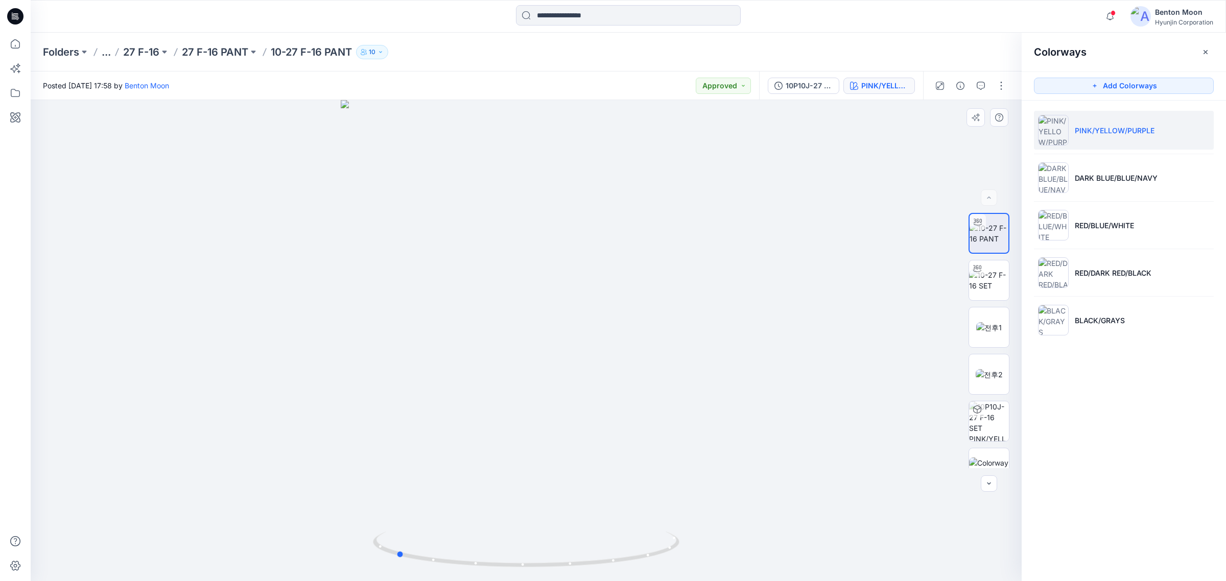
drag, startPoint x: 553, startPoint y: 527, endPoint x: 514, endPoint y: 524, distance: 38.4
click at [514, 524] on div at bounding box center [526, 340] width 991 height 481
